Goal: Find specific page/section: Find specific page/section

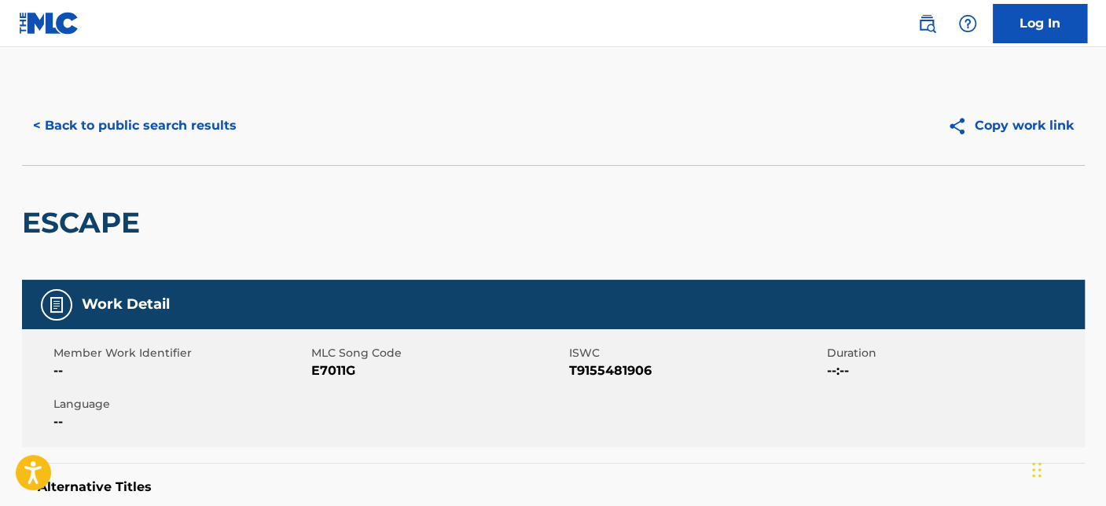
click at [186, 126] on button "< Back to public search results" at bounding box center [135, 125] width 226 height 39
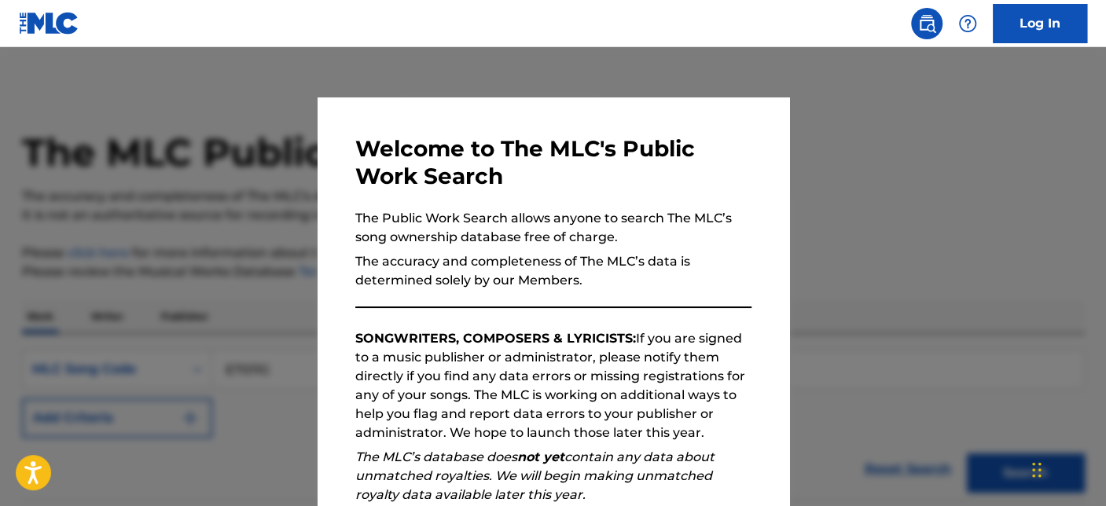
click at [162, 236] on div at bounding box center [553, 300] width 1106 height 506
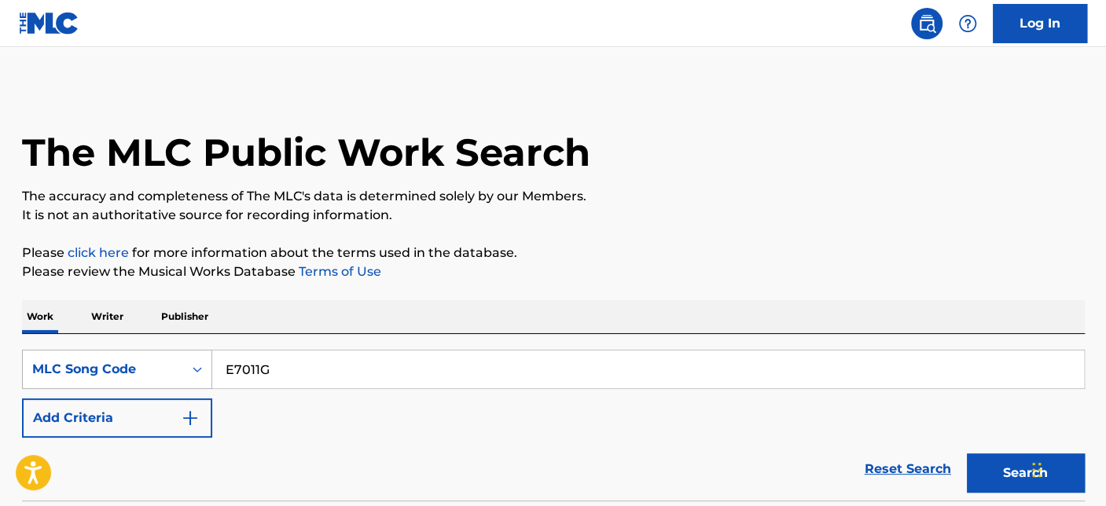
drag, startPoint x: 312, startPoint y: 379, endPoint x: 165, endPoint y: 378, distance: 146.9
click at [166, 378] on div "SearchWithCriteriae3634633-7568-484a-b51d-c403fc95173d MLC Song Code E7011G" at bounding box center [553, 369] width 1062 height 39
paste input "L19290"
type input "L19290"
click at [1010, 467] on button "Search" at bounding box center [1025, 472] width 118 height 39
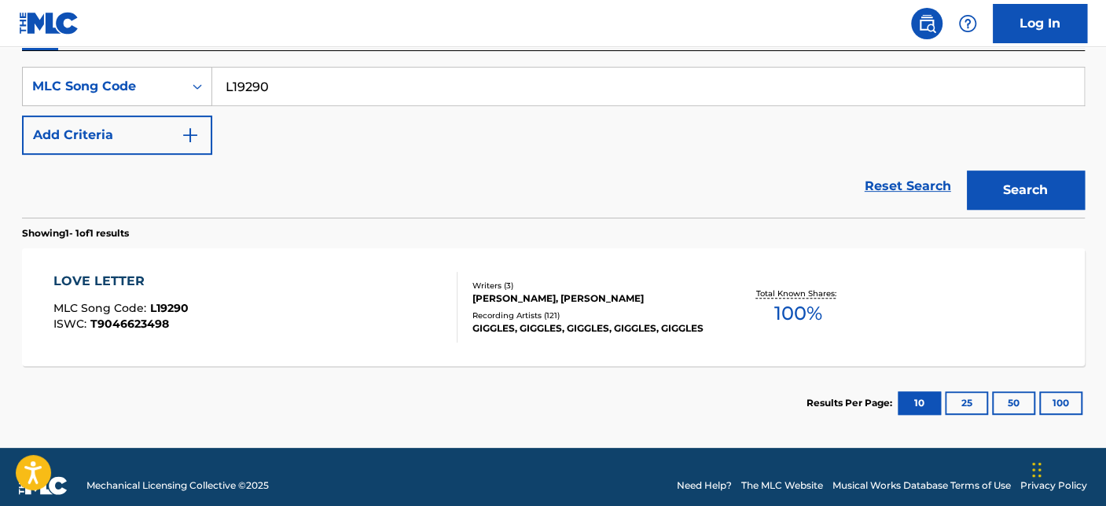
scroll to position [299, 0]
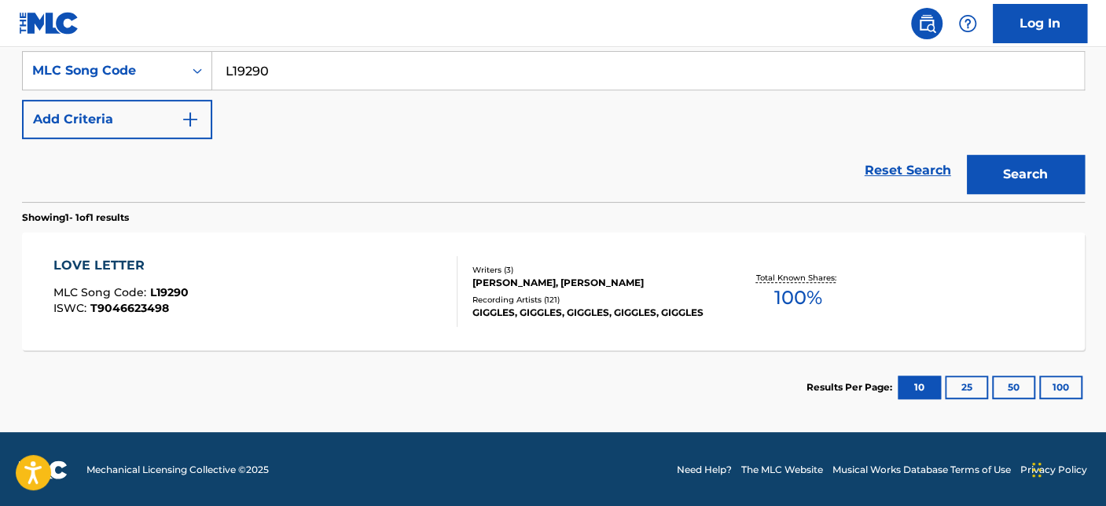
click at [122, 257] on div "LOVE LETTER" at bounding box center [120, 265] width 135 height 19
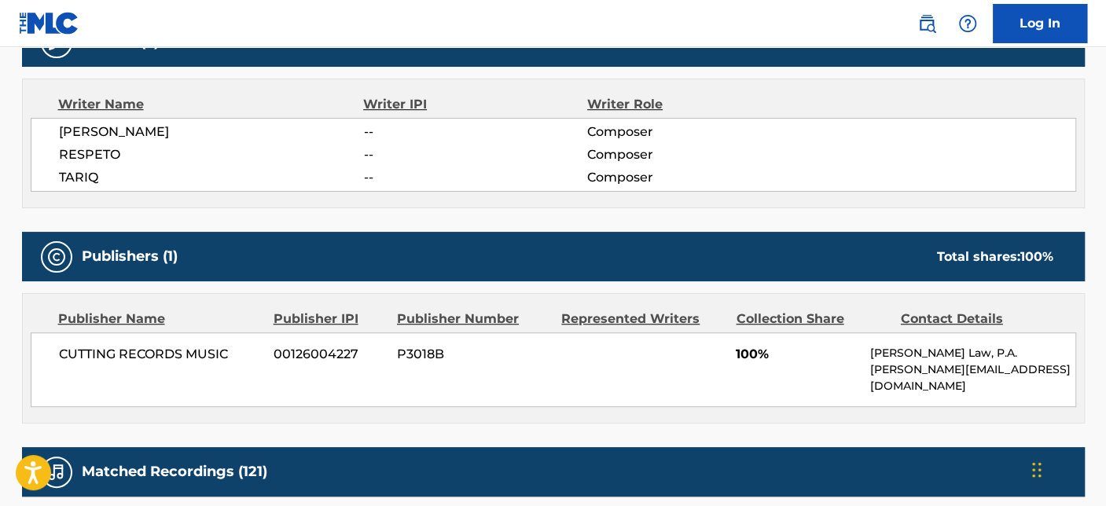
scroll to position [611, 0]
